Goal: Navigation & Orientation: Find specific page/section

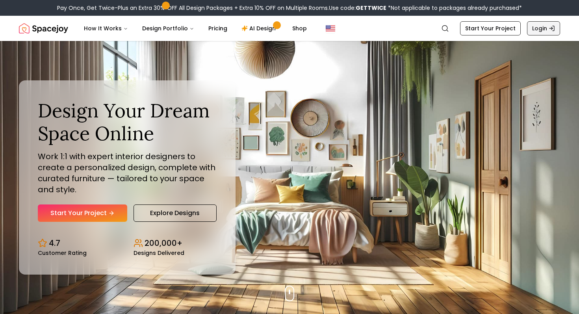
click at [542, 28] on link "Login" at bounding box center [543, 28] width 33 height 14
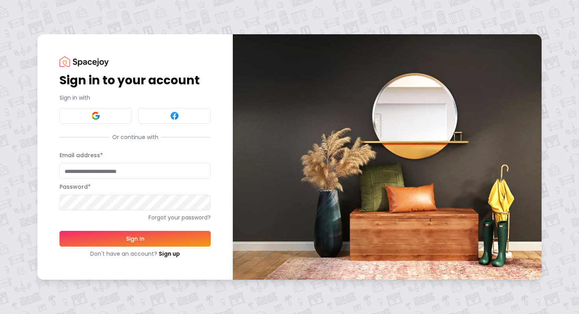
click at [119, 168] on input "Email address *" at bounding box center [135, 171] width 151 height 16
click at [207, 169] on input "Email address *" at bounding box center [135, 171] width 151 height 16
click at [0, 314] on com-1password-button at bounding box center [0, 314] width 0 height 0
type input "**********"
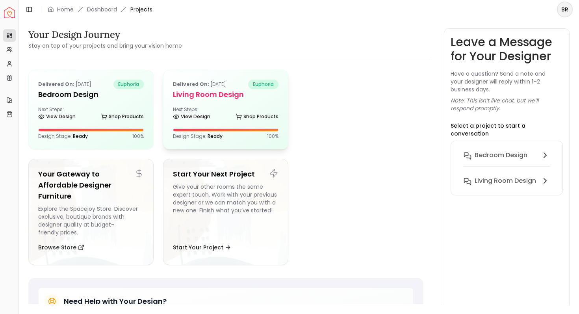
click at [203, 99] on h5 "Living Room Design" at bounding box center [226, 94] width 106 height 11
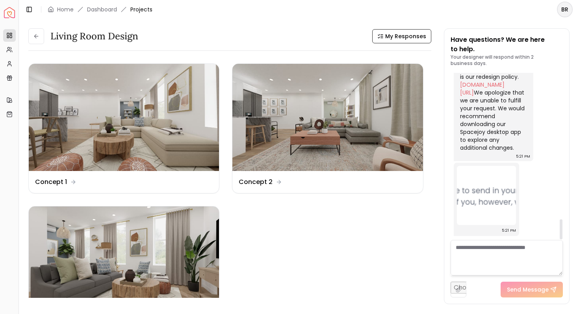
scroll to position [1210, 0]
click at [502, 190] on img at bounding box center [486, 195] width 59 height 59
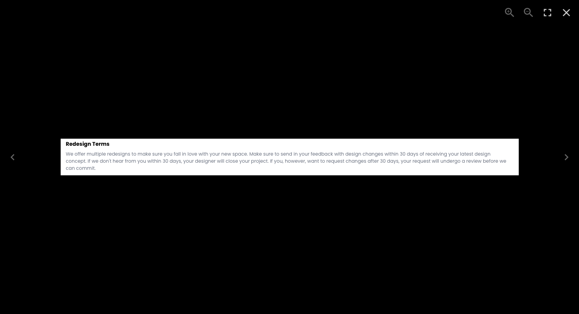
click at [563, 12] on icon "Close" at bounding box center [566, 12] width 13 height 13
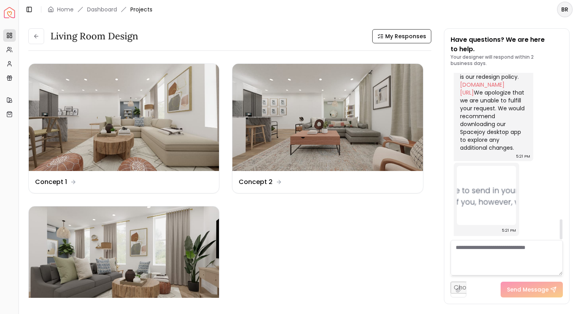
scroll to position [1212, 0]
